Goal: Transaction & Acquisition: Purchase product/service

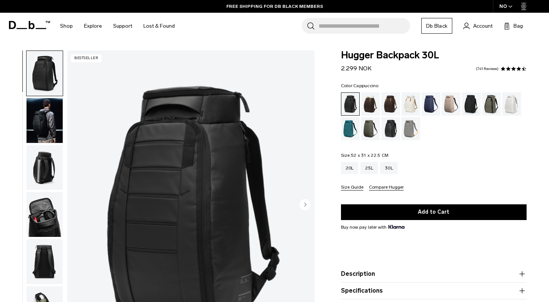
click at [369, 102] on div "Cappuccino" at bounding box center [370, 103] width 19 height 23
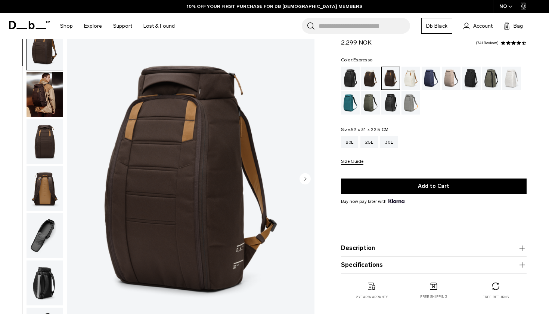
scroll to position [16, 0]
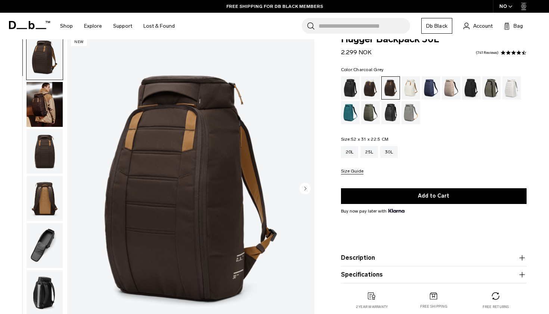
click at [477, 85] on div "Charcoal Grey" at bounding box center [471, 87] width 19 height 23
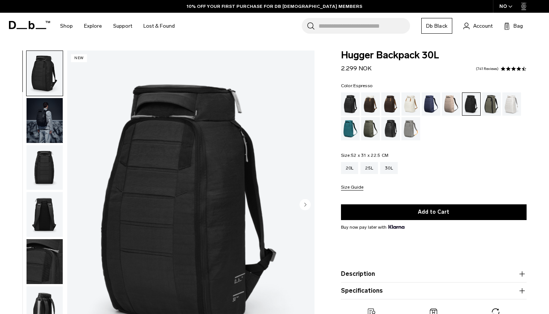
click at [395, 102] on div "Espresso" at bounding box center [391, 103] width 19 height 23
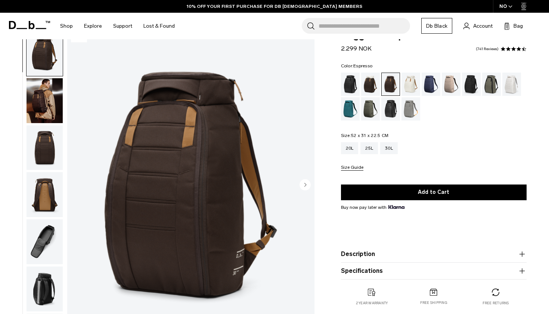
scroll to position [21, 0]
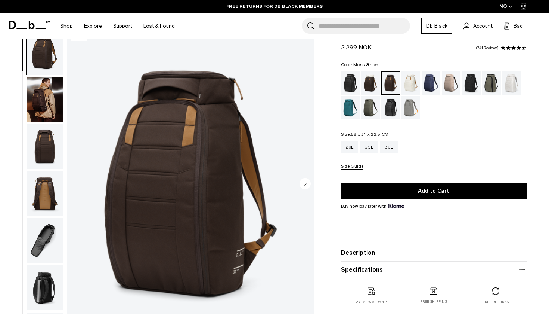
click at [368, 108] on div "Moss Green" at bounding box center [370, 107] width 19 height 23
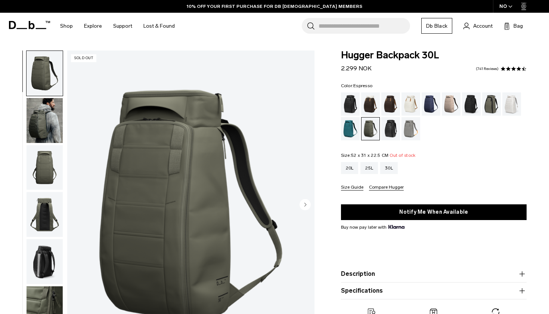
click at [393, 102] on div "Espresso" at bounding box center [391, 103] width 19 height 23
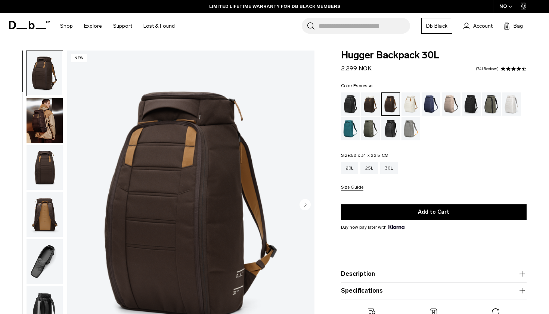
click at [307, 204] on circle "Next slide" at bounding box center [305, 203] width 11 height 11
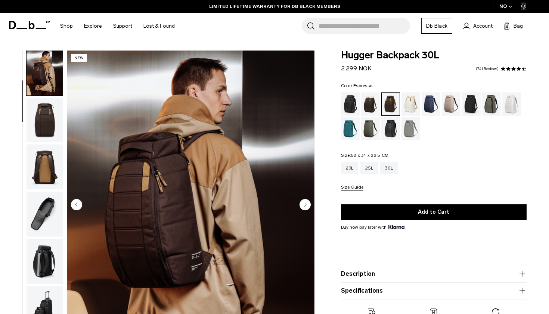
click at [307, 204] on circle "Next slide" at bounding box center [305, 203] width 11 height 11
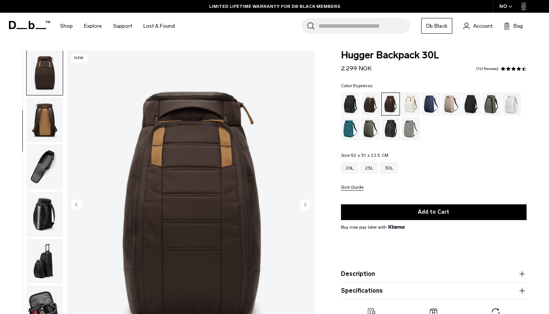
scroll to position [95, 0]
click at [307, 202] on circle "Next slide" at bounding box center [305, 203] width 11 height 11
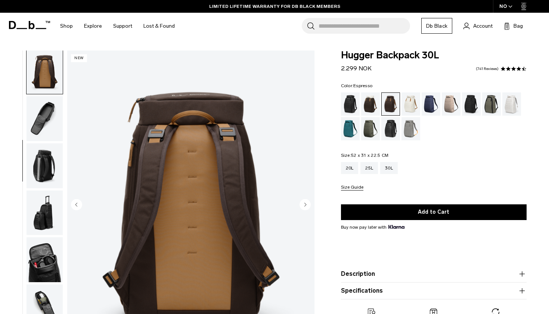
click at [307, 202] on circle "Next slide" at bounding box center [305, 203] width 11 height 11
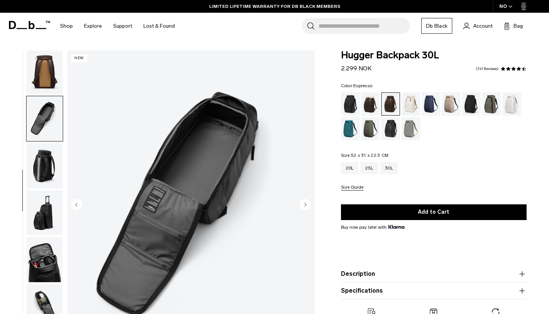
scroll to position [165, 0]
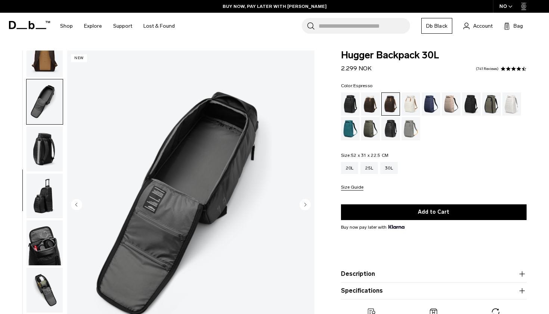
click at [307, 202] on circle "Next slide" at bounding box center [305, 203] width 11 height 11
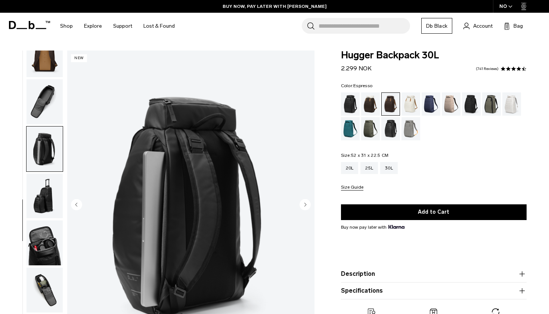
click at [307, 202] on circle "Next slide" at bounding box center [305, 203] width 11 height 11
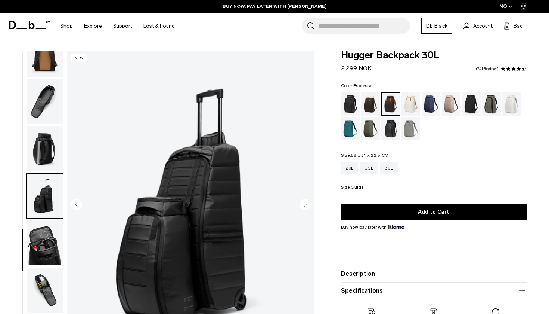
click at [307, 202] on circle "Next slide" at bounding box center [305, 203] width 11 height 11
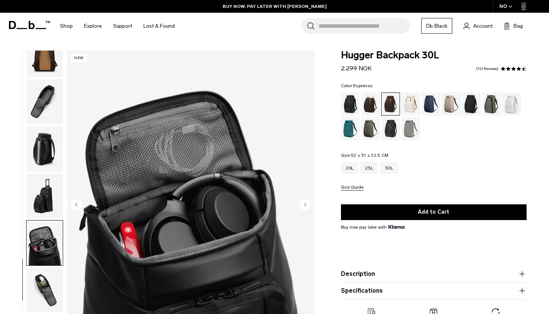
click at [308, 202] on circle "Next slide" at bounding box center [305, 203] width 11 height 11
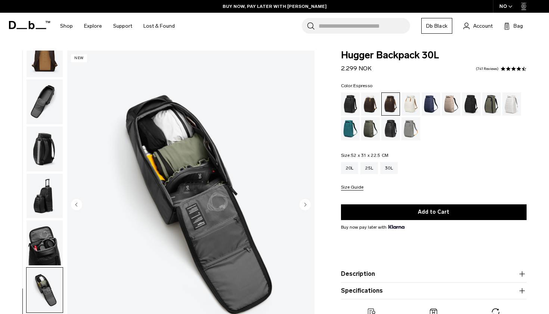
click at [308, 203] on circle "Next slide" at bounding box center [305, 203] width 11 height 11
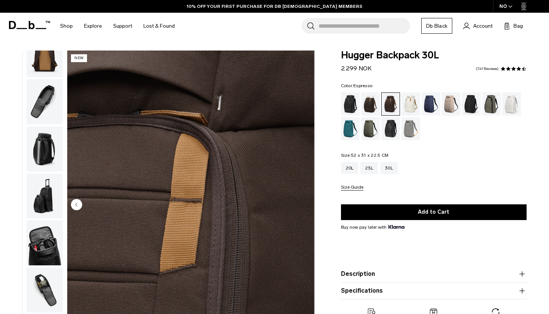
click at [79, 204] on circle "Previous slide" at bounding box center [76, 203] width 11 height 11
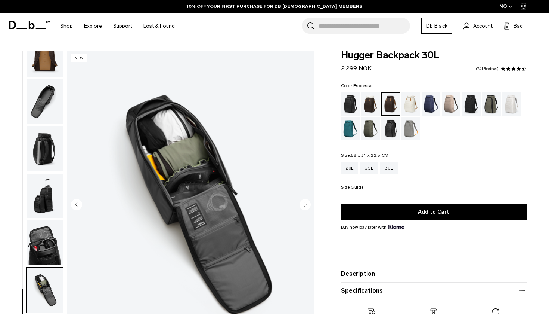
click at [79, 204] on circle "Previous slide" at bounding box center [76, 203] width 11 height 11
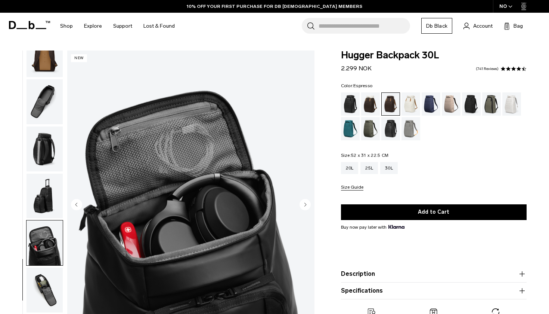
click at [80, 204] on circle "Previous slide" at bounding box center [76, 203] width 11 height 11
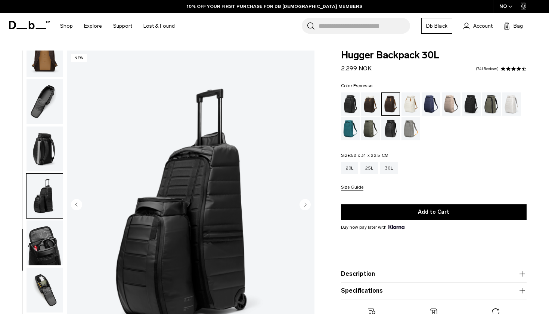
click at [80, 204] on circle "Previous slide" at bounding box center [76, 203] width 11 height 11
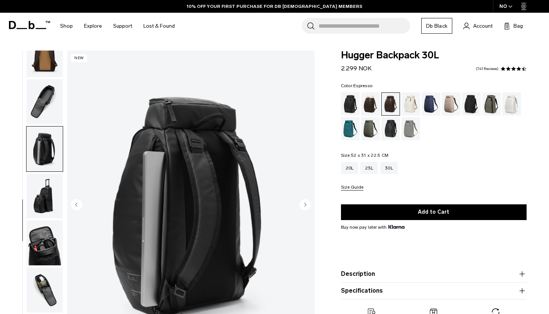
click at [80, 204] on circle "Previous slide" at bounding box center [76, 203] width 11 height 11
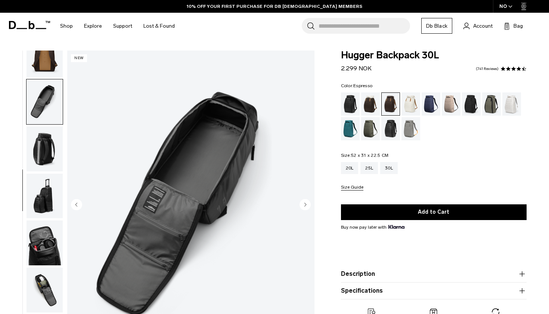
click at [80, 204] on circle "Previous slide" at bounding box center [76, 203] width 11 height 11
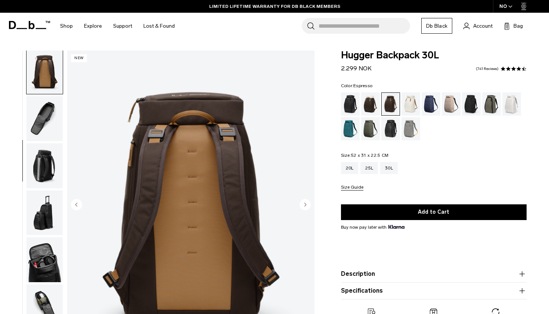
scroll to position [0, 0]
click at [369, 167] on div "25L" at bounding box center [370, 168] width 18 height 12
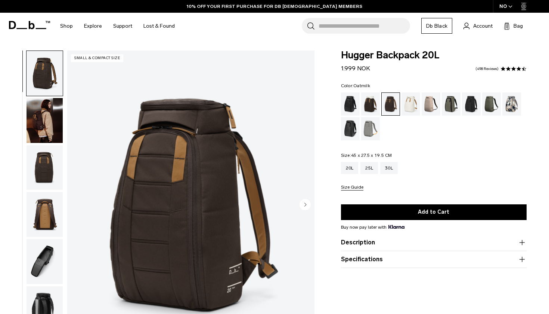
click at [411, 109] on div "Oatmilk" at bounding box center [411, 103] width 19 height 23
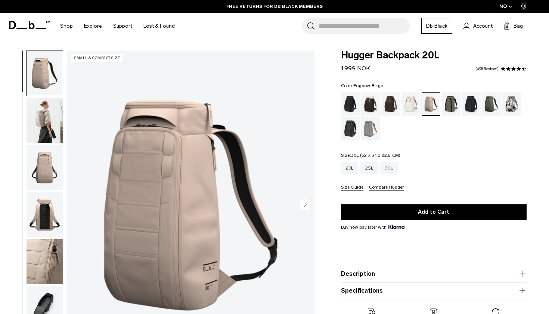
click at [389, 170] on div "30L" at bounding box center [389, 168] width 18 height 12
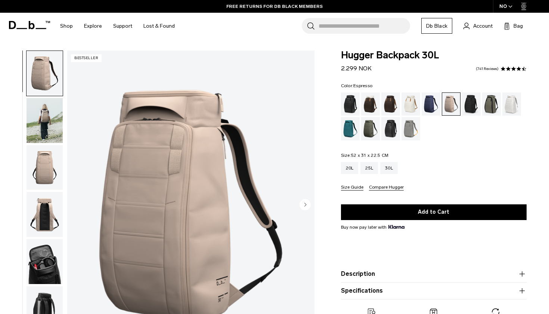
click at [393, 102] on div "Espresso" at bounding box center [391, 103] width 19 height 23
